Goal: Task Accomplishment & Management: Use online tool/utility

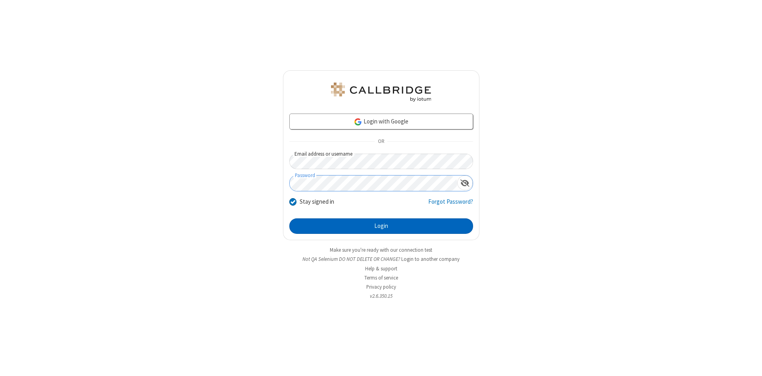
click at [381, 226] on button "Login" at bounding box center [381, 226] width 184 height 16
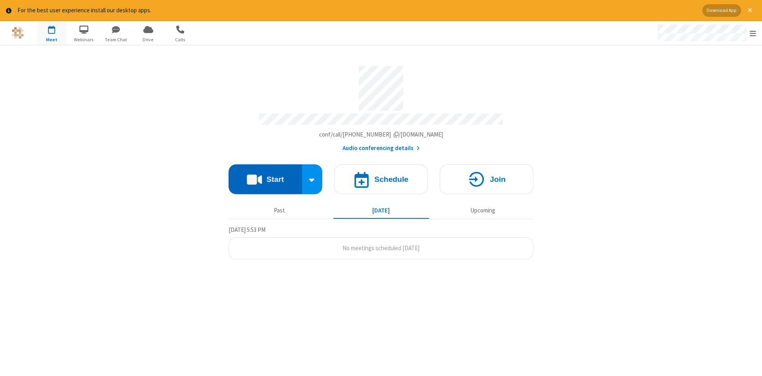
click at [265, 176] on button "Start" at bounding box center [265, 179] width 73 height 30
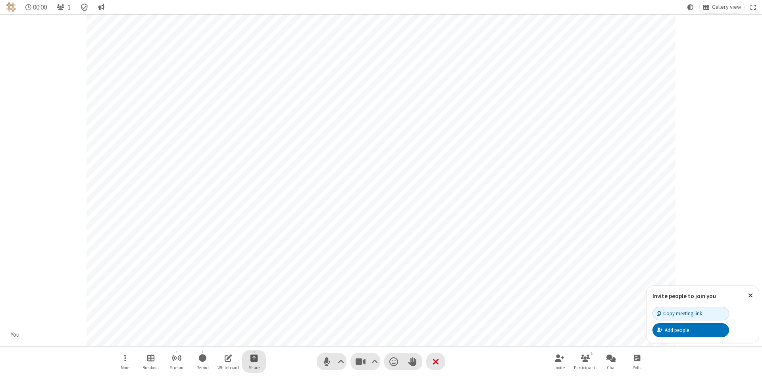
click at [254, 357] on span "Start sharing" at bounding box center [254, 358] width 8 height 10
click at [254, 309] on span "Share additional camera" at bounding box center [258, 310] width 59 height 7
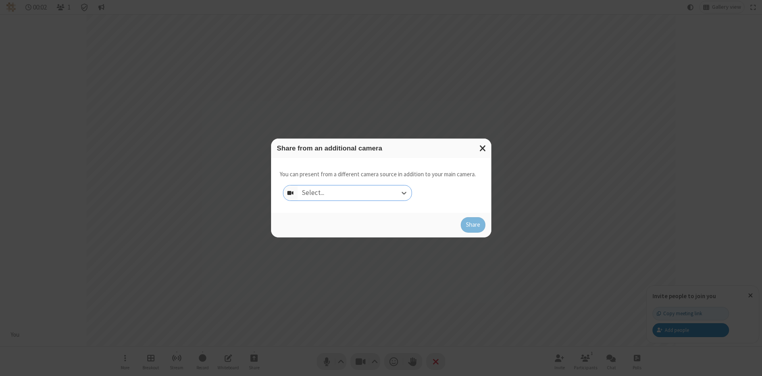
click at [354, 192] on div "Select..." at bounding box center [355, 192] width 114 height 15
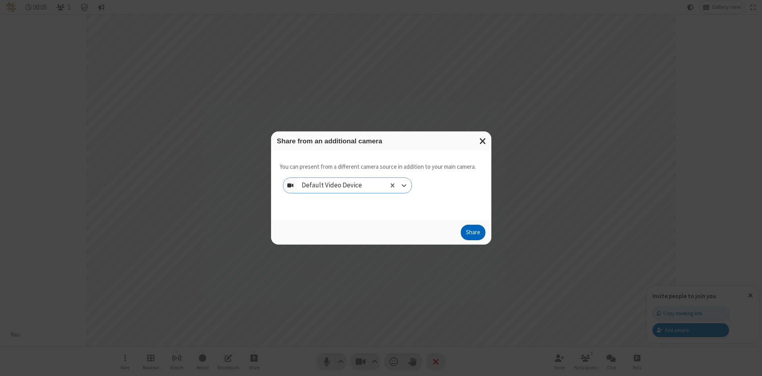
click at [473, 234] on button "Share" at bounding box center [473, 233] width 25 height 16
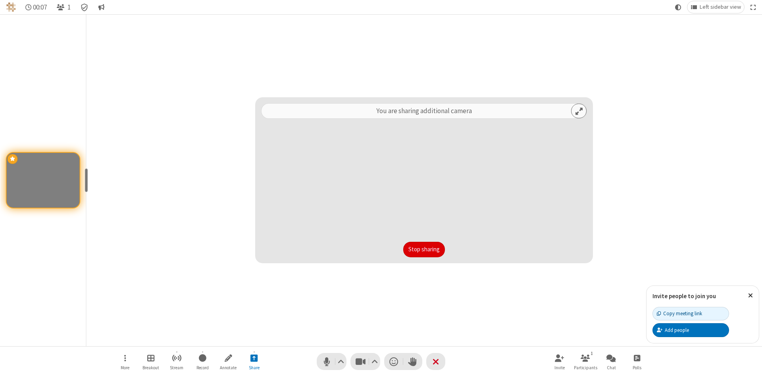
click at [424, 249] on button "Stop sharing" at bounding box center [424, 250] width 42 height 16
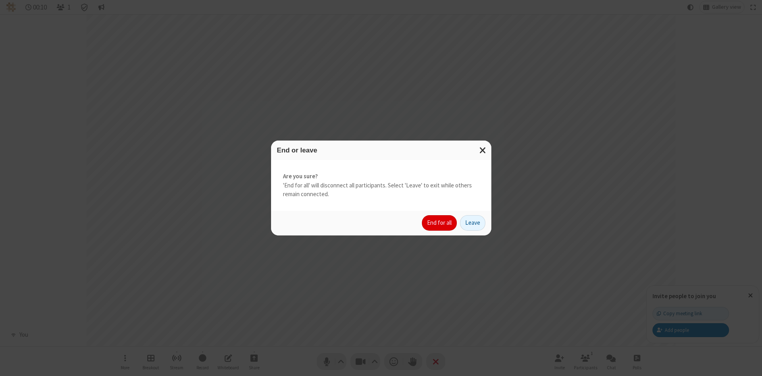
click at [440, 223] on button "End for all" at bounding box center [439, 223] width 35 height 16
